Goal: Task Accomplishment & Management: Complete application form

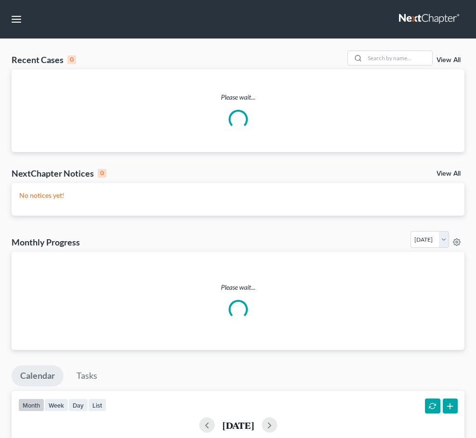
click at [0, 0] on link "Home" at bounding box center [0, 0] width 0 height 0
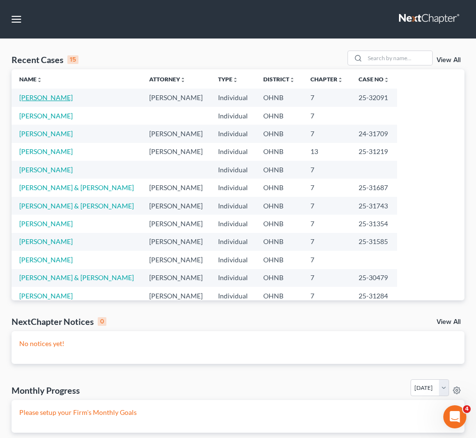
click at [31, 102] on link "[PERSON_NAME]" at bounding box center [45, 97] width 53 height 8
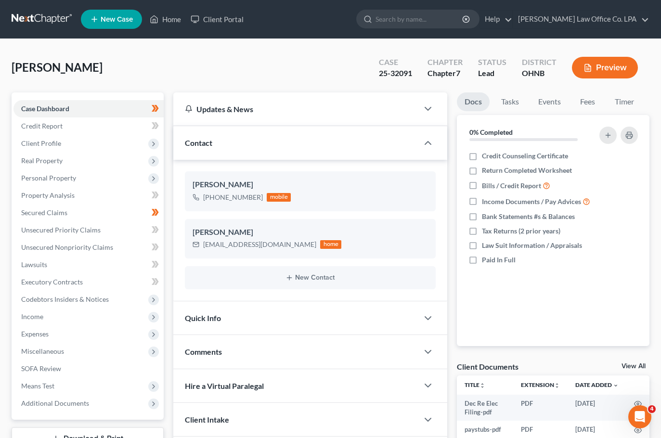
scroll to position [77, 0]
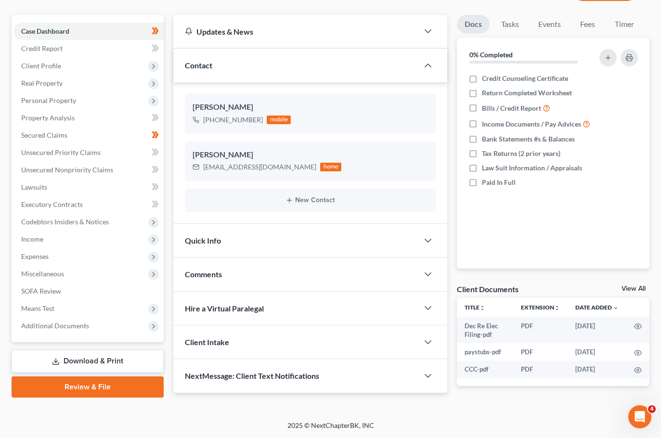
click at [108, 381] on link "Review & File" at bounding box center [88, 386] width 152 height 21
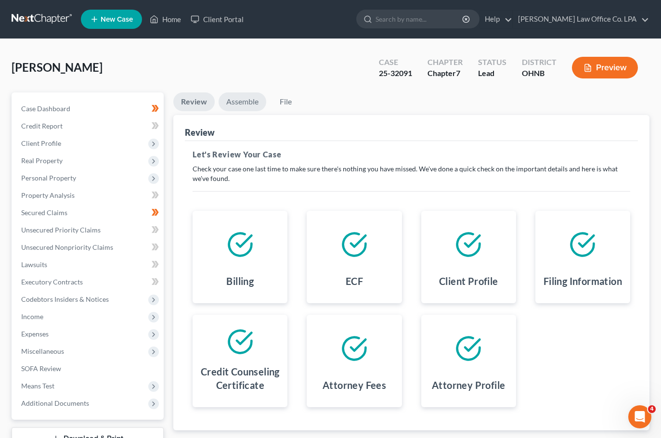
click at [244, 102] on link "Assemble" at bounding box center [242, 101] width 48 height 19
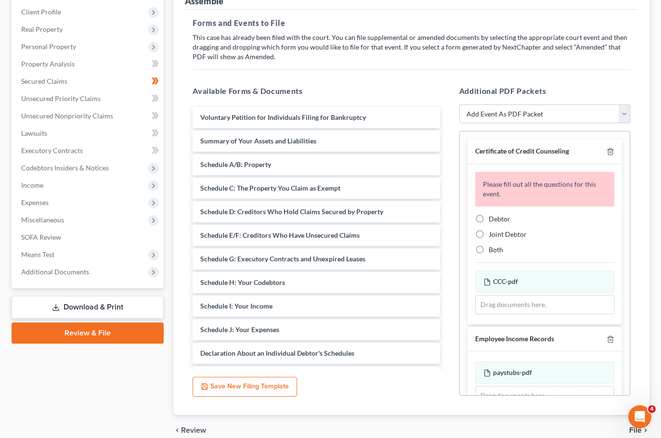
scroll to position [132, 0]
click at [483, 149] on icon "button" at bounding box center [610, 151] width 4 height 6
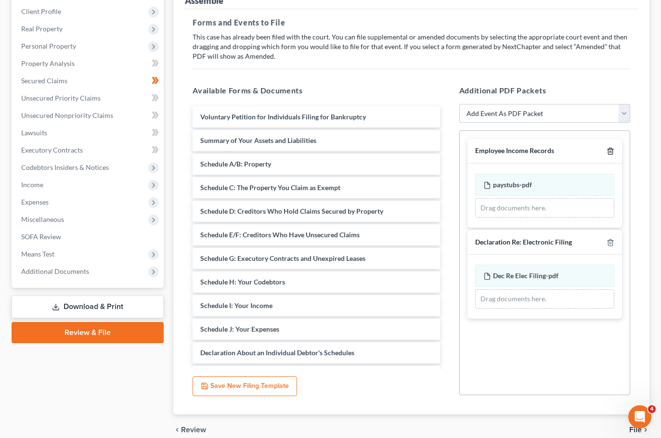
click at [483, 149] on icon "button" at bounding box center [610, 151] width 4 height 6
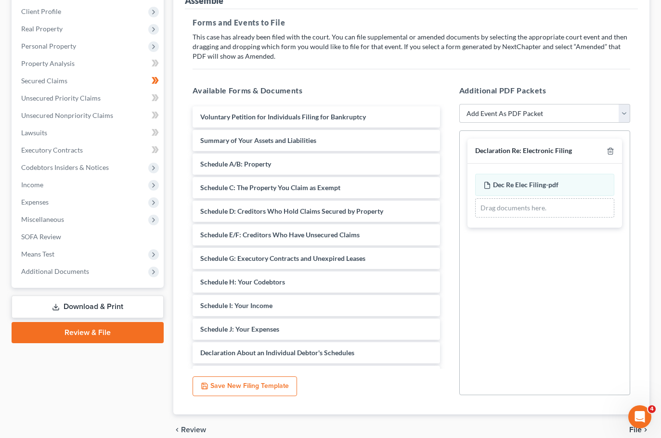
click at [483, 429] on span "File" at bounding box center [635, 430] width 13 height 8
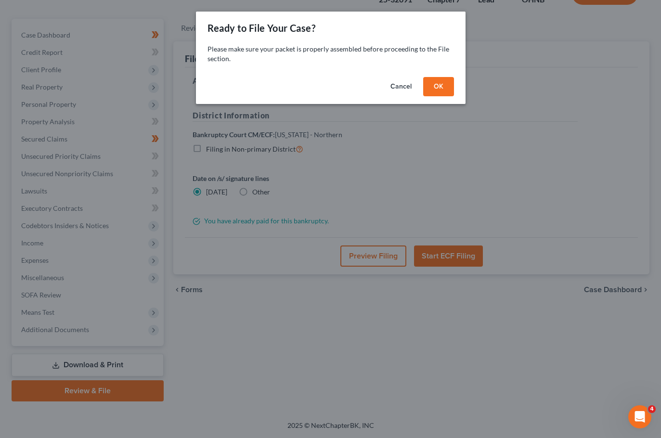
scroll to position [74, 0]
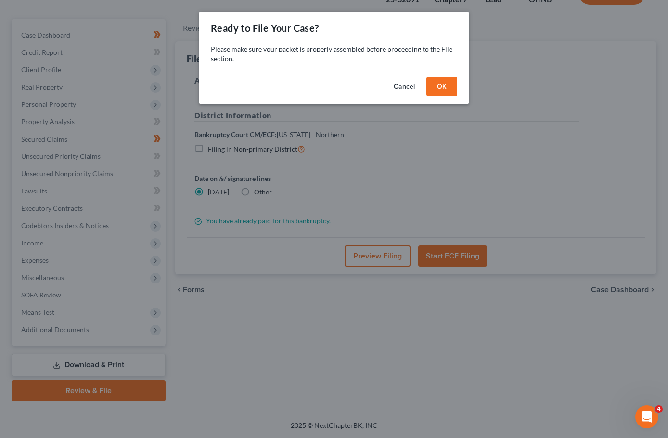
click at [446, 81] on button "OK" at bounding box center [441, 86] width 31 height 19
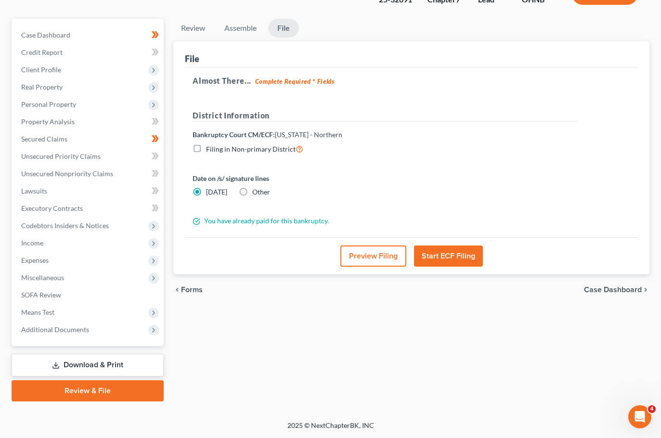
click at [252, 190] on label "Other" at bounding box center [261, 192] width 18 height 10
click at [256, 190] on input "Other" at bounding box center [259, 190] width 6 height 6
radio input "true"
radio input "false"
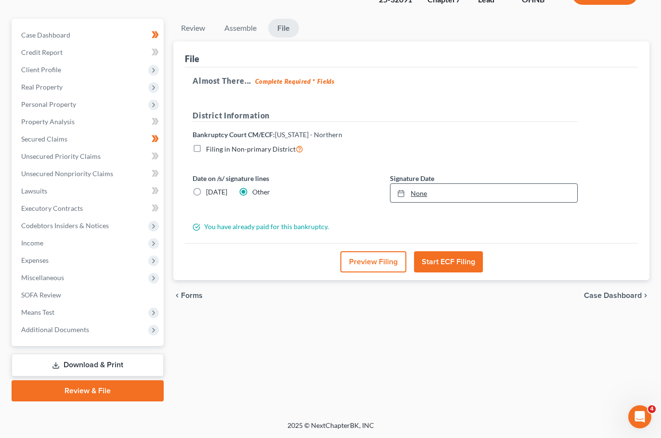
click at [423, 191] on link "None" at bounding box center [483, 193] width 187 height 18
type input "[DATE]"
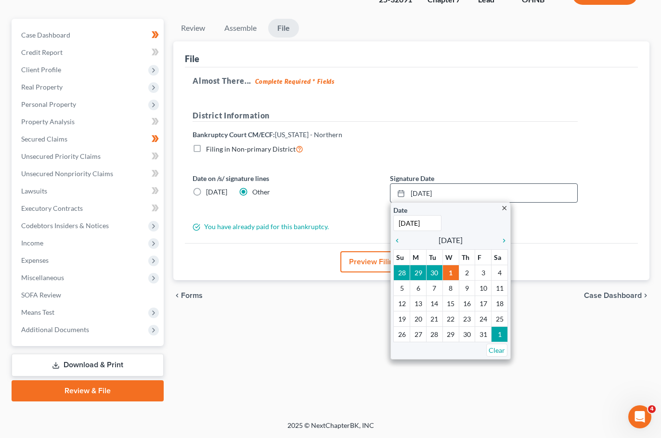
click at [434, 264] on th "Tu" at bounding box center [434, 257] width 16 height 15
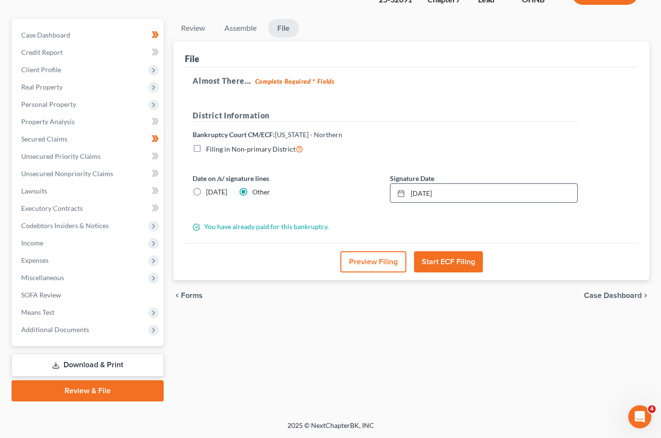
click at [436, 260] on button "Start ECF Filing" at bounding box center [448, 261] width 69 height 21
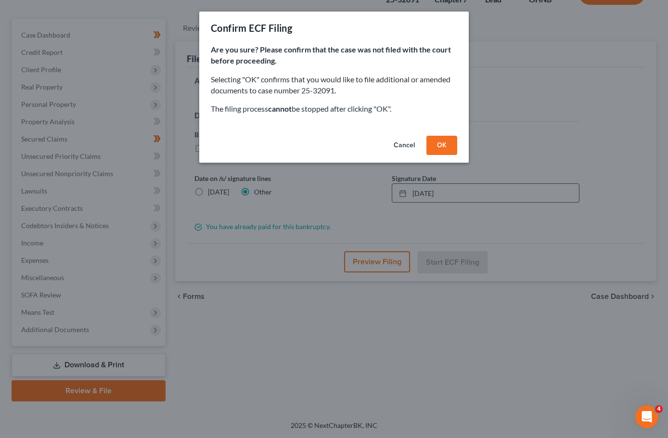
click at [444, 145] on button "OK" at bounding box center [441, 145] width 31 height 19
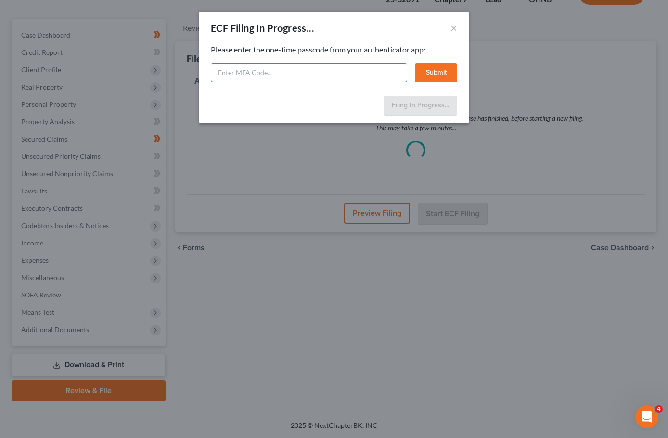
click at [236, 73] on input "text" at bounding box center [309, 72] width 196 height 19
paste input "119639"
type input "119639"
click at [437, 64] on button "Submit" at bounding box center [436, 72] width 42 height 19
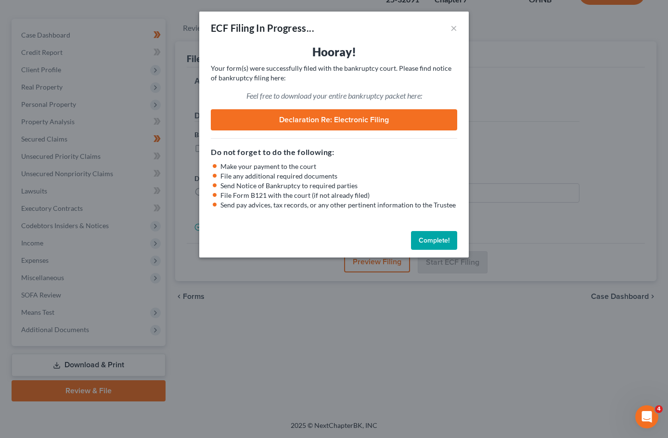
click at [445, 236] on button "Complete!" at bounding box center [434, 240] width 46 height 19
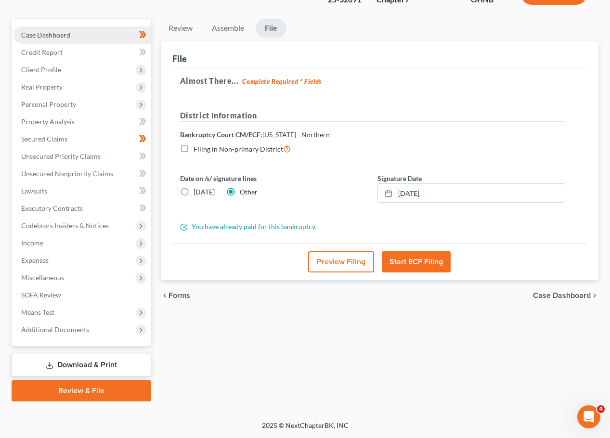
click at [58, 36] on span "Case Dashboard" at bounding box center [45, 35] width 49 height 8
